Goal: Transaction & Acquisition: Book appointment/travel/reservation

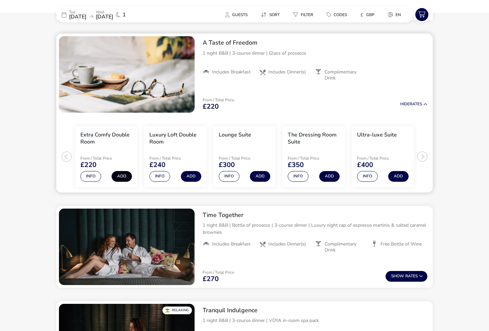
click at [124, 176] on button "Add" at bounding box center [122, 176] width 20 height 11
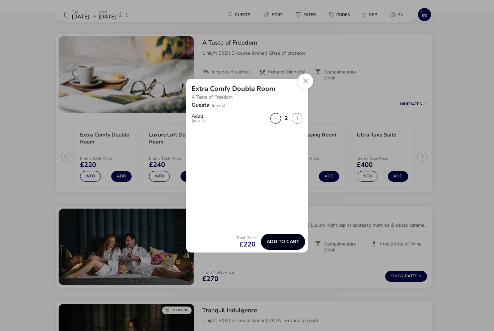
click at [283, 242] on span "Add to cart" at bounding box center [283, 241] width 33 height 5
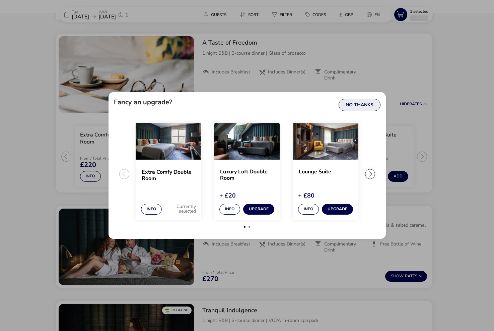
click at [360, 104] on button "No Thanks" at bounding box center [360, 105] width 42 height 12
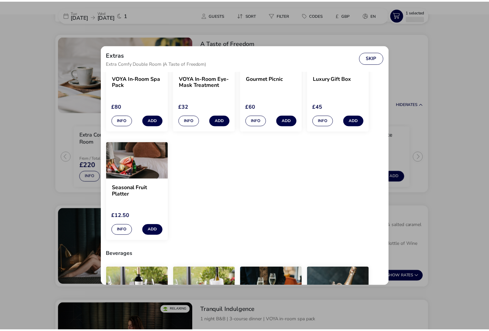
scroll to position [63, 0]
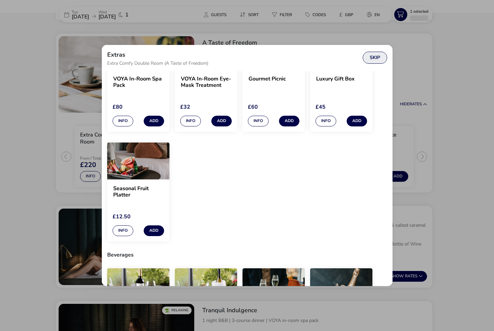
click at [372, 57] on button "Skip" at bounding box center [375, 58] width 24 height 12
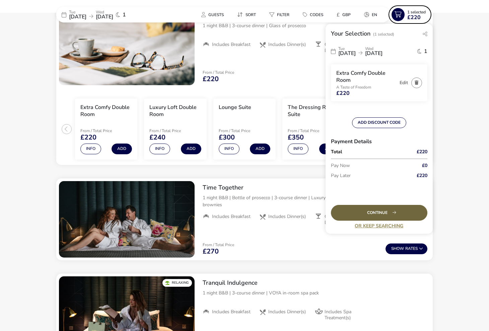
scroll to position [301, 0]
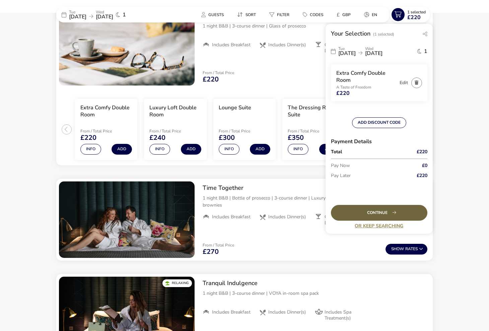
click at [386, 212] on div "Continue" at bounding box center [379, 213] width 97 height 16
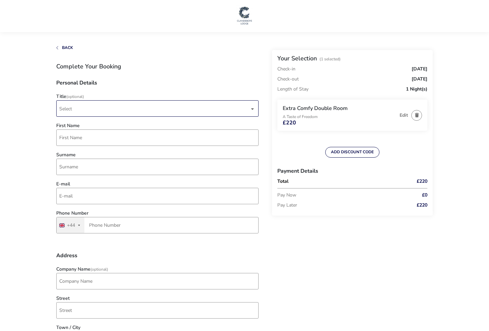
click at [80, 107] on span "Select" at bounding box center [154, 109] width 190 height 16
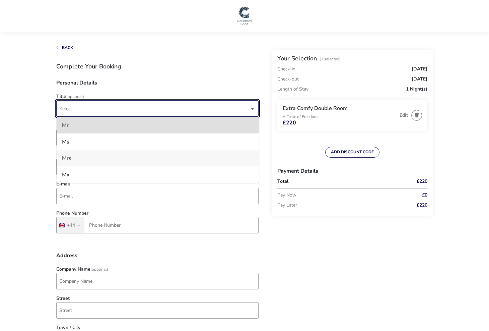
click at [66, 158] on li "Mrs" at bounding box center [158, 158] width 202 height 16
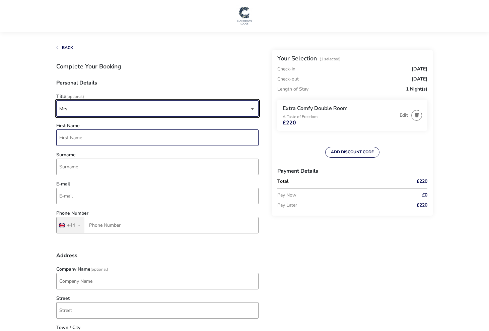
click at [68, 137] on input "First Name" at bounding box center [157, 137] width 202 height 16
type input "[PERSON_NAME]"
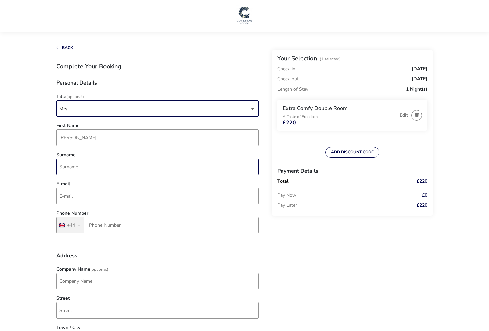
type input "[PERSON_NAME]"
type input "7737 056920"
type input "20 [GEOGRAPHIC_DATA]"
type input "Coleraine"
type input "BT51 4XW"
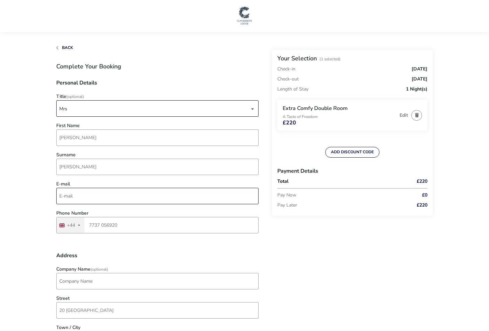
click at [67, 195] on input "E-mail" at bounding box center [157, 196] width 202 height 16
type input "[EMAIL_ADDRESS][DOMAIN_NAME]"
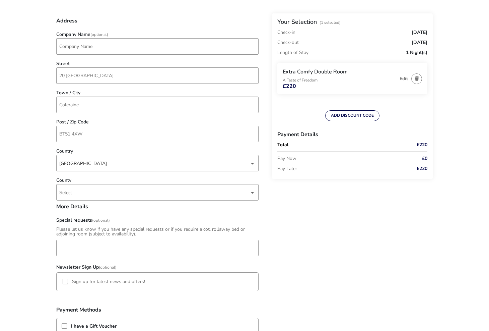
scroll to position [245, 0]
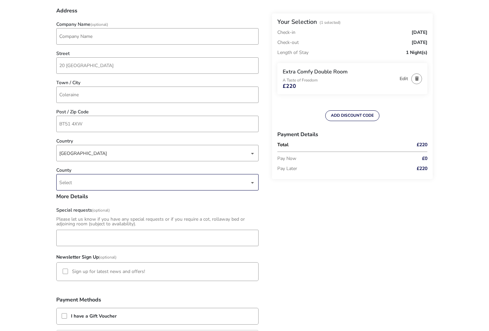
click at [65, 185] on span "Select" at bounding box center [65, 182] width 13 height 6
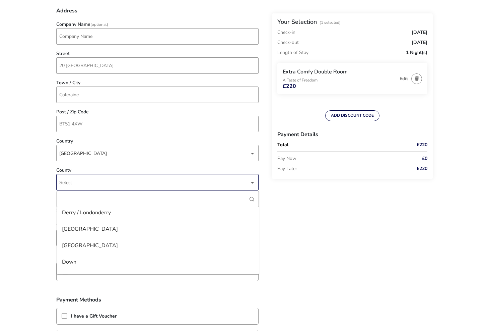
scroll to position [463, 0]
click at [89, 212] on li "Derry / Londonderry" at bounding box center [158, 212] width 202 height 16
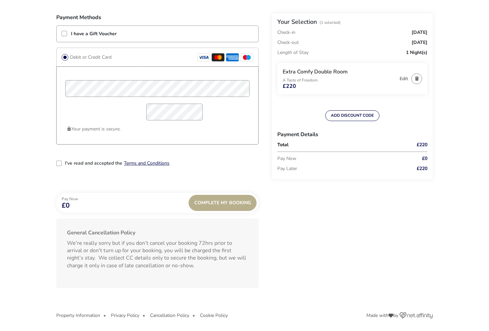
scroll to position [528, 0]
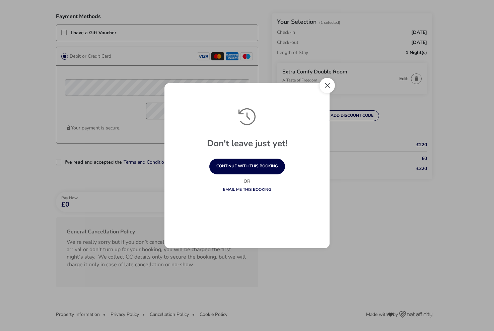
click at [328, 84] on button "Close" at bounding box center [327, 85] width 15 height 15
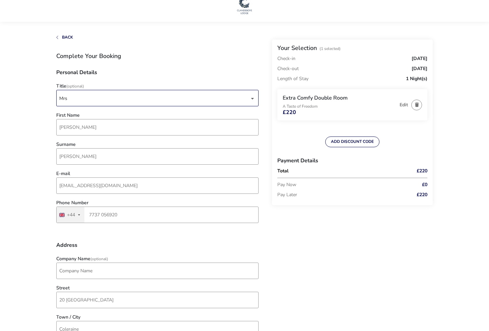
scroll to position [0, 0]
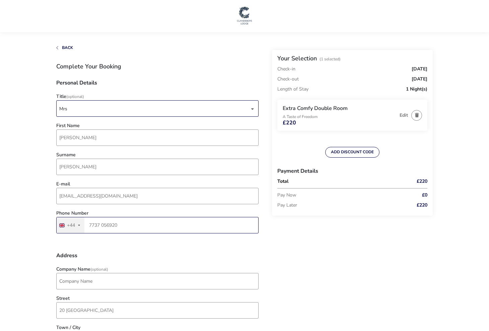
drag, startPoint x: 125, startPoint y: 226, endPoint x: 36, endPoint y: 222, distance: 89.2
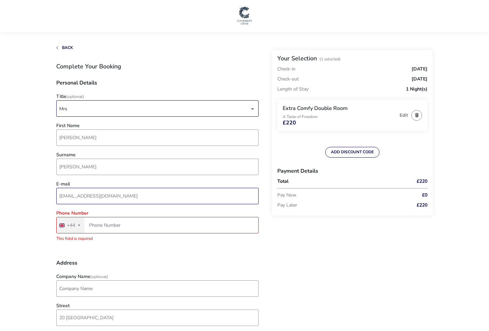
drag, startPoint x: 127, startPoint y: 199, endPoint x: -19, endPoint y: 190, distance: 146.8
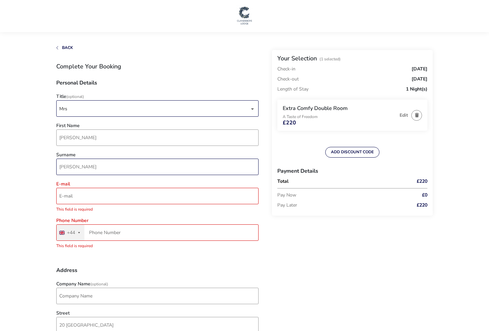
drag, startPoint x: 88, startPoint y: 168, endPoint x: 13, endPoint y: 163, distance: 74.6
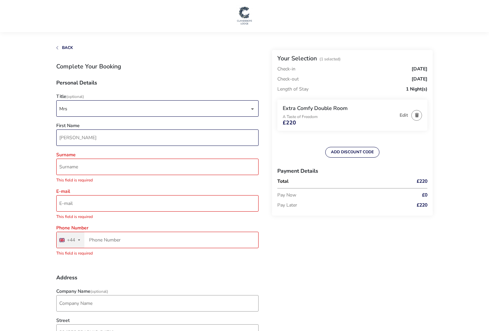
drag, startPoint x: 81, startPoint y: 139, endPoint x: 8, endPoint y: 131, distance: 73.8
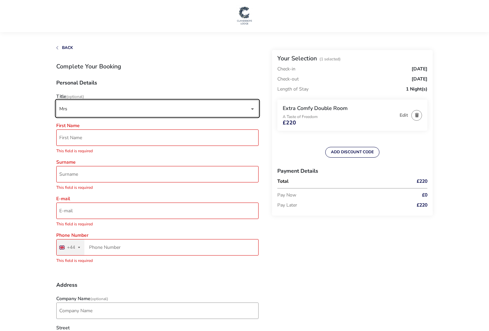
drag, startPoint x: 56, startPoint y: 104, endPoint x: 27, endPoint y: 103, distance: 29.2
click at [70, 107] on div "Mrs" at bounding box center [154, 109] width 190 height 16
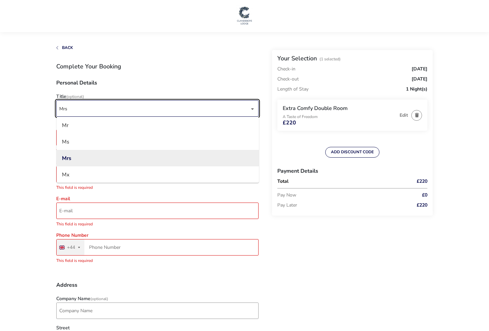
drag, startPoint x: 65, startPoint y: 109, endPoint x: 69, endPoint y: 108, distance: 3.8
click at [65, 109] on div "Mrs" at bounding box center [154, 109] width 190 height 16
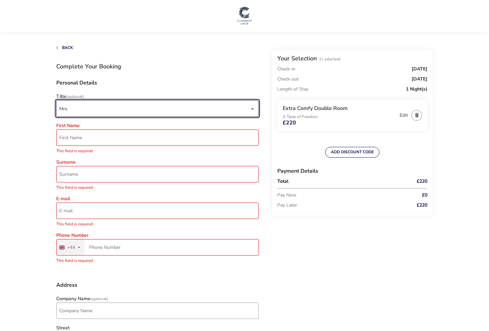
click at [254, 108] on div "dropdown trigger" at bounding box center [252, 108] width 3 height 13
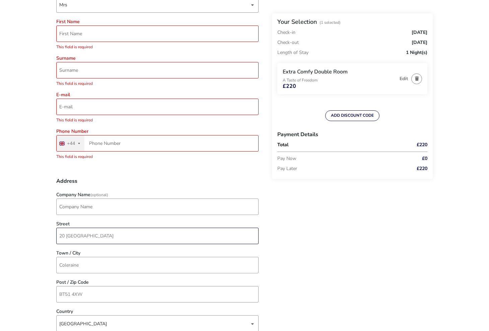
scroll to position [106, 0]
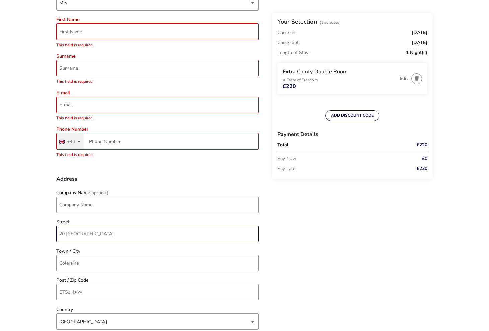
drag, startPoint x: 114, startPoint y: 233, endPoint x: 1, endPoint y: 229, distance: 113.4
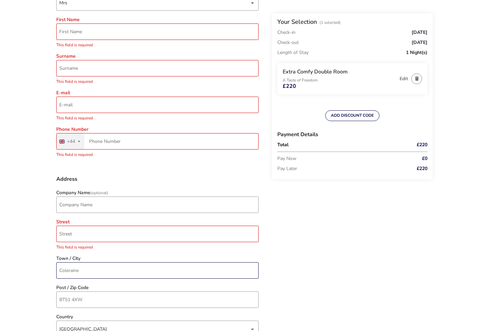
drag, startPoint x: 89, startPoint y: 271, endPoint x: 6, endPoint y: 262, distance: 83.9
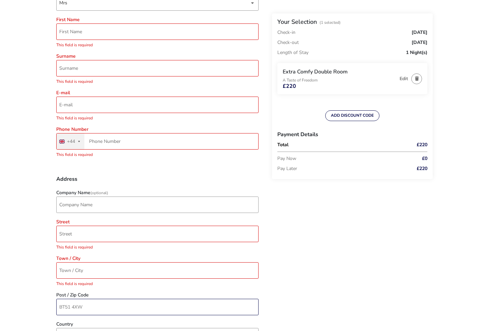
drag, startPoint x: 92, startPoint y: 305, endPoint x: 25, endPoint y: 298, distance: 66.7
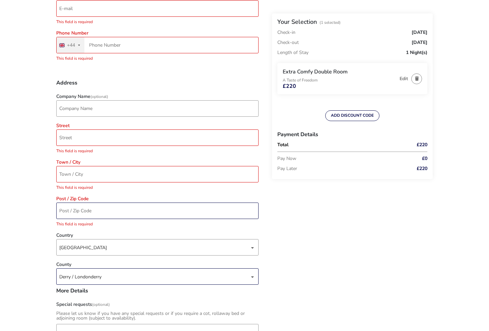
scroll to position [203, 0]
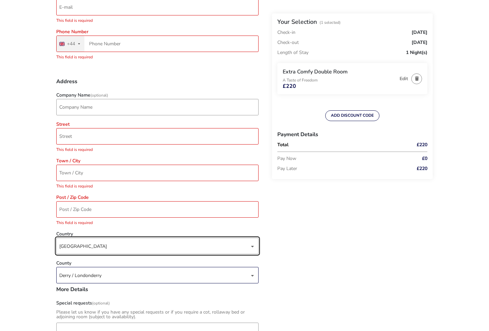
drag, startPoint x: 111, startPoint y: 245, endPoint x: -13, endPoint y: 246, distance: 123.7
click at [0, 246] on html "We value your privacy We use cookies to enhance your browsing experience, serve…" at bounding box center [244, 259] width 489 height 925
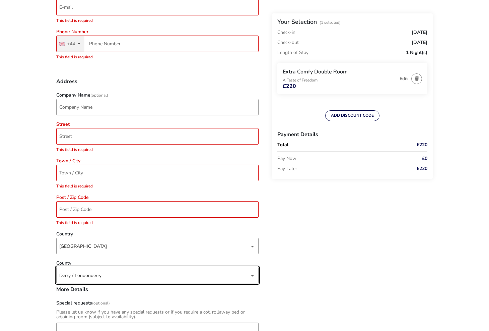
drag, startPoint x: 109, startPoint y: 273, endPoint x: 24, endPoint y: 270, distance: 84.8
click at [24, 270] on naf-accommodations-shell "Back Your Selection (1 Selected) Check-in [DATE] Check-out [DATE] Length of Sta…" at bounding box center [244, 259] width 489 height 925
click at [107, 274] on div "Derry / Londonderry" at bounding box center [154, 275] width 190 height 16
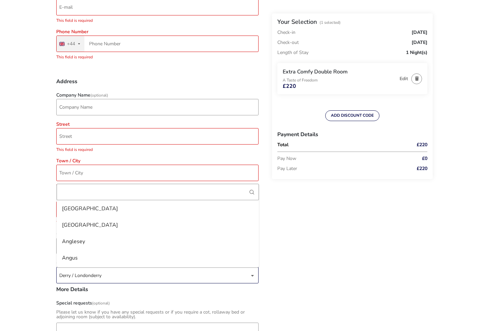
scroll to position [409, 0]
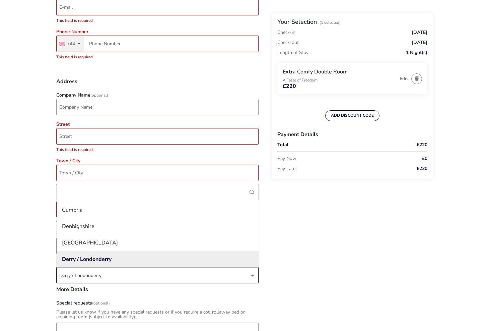
click at [102, 276] on div "Derry / Londonderry" at bounding box center [154, 275] width 190 height 16
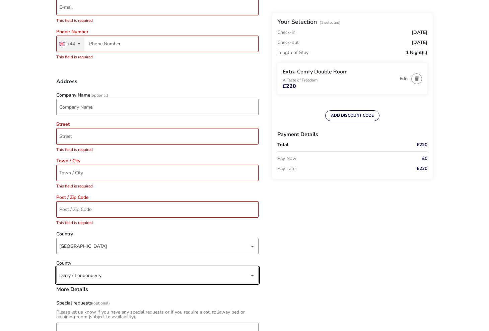
drag, startPoint x: 101, startPoint y: 276, endPoint x: 48, endPoint y: 274, distance: 53.4
click at [48, 274] on naf-accommodations-shell "Back Your Selection (1 Selected) Check-in [DATE] Check-out [DATE] Length of Sta…" at bounding box center [244, 259] width 489 height 925
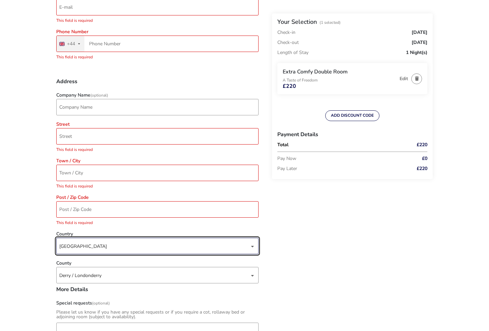
click at [99, 246] on div "[GEOGRAPHIC_DATA]" at bounding box center [154, 246] width 190 height 16
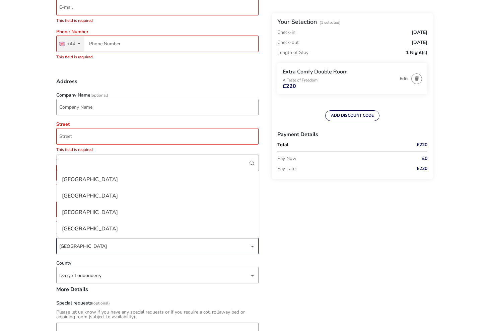
scroll to position [3809, 0]
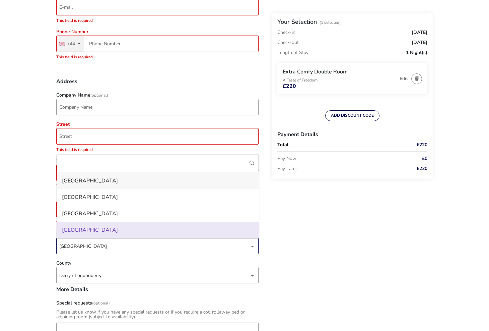
click at [75, 181] on li "[GEOGRAPHIC_DATA]" at bounding box center [158, 180] width 202 height 16
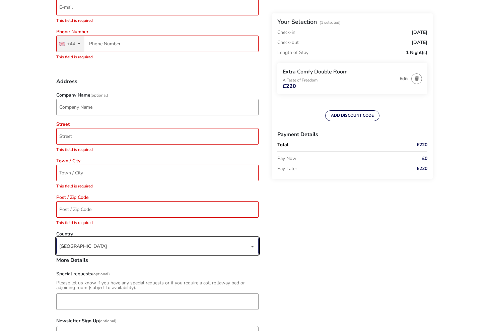
scroll to position [0, 0]
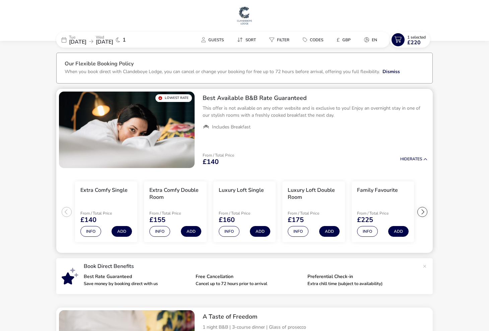
scroll to position [0, 0]
